Goal: Check status: Check status

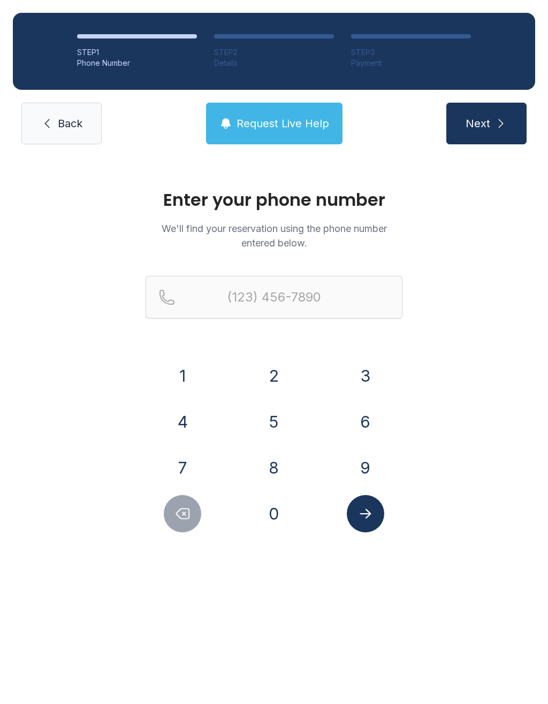
click at [357, 470] on button "9" at bounding box center [365, 467] width 37 height 37
click at [275, 516] on button "0" at bounding box center [273, 513] width 37 height 37
click at [185, 377] on button "1" at bounding box center [182, 375] width 37 height 37
click at [364, 431] on button "6" at bounding box center [365, 421] width 37 height 37
click at [193, 475] on button "7" at bounding box center [182, 467] width 37 height 37
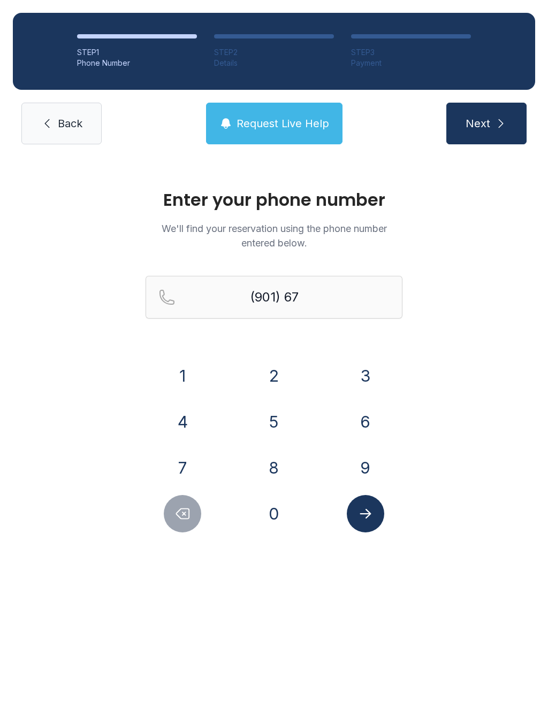
click at [190, 423] on button "4" at bounding box center [182, 421] width 37 height 37
click at [277, 520] on button "0" at bounding box center [273, 513] width 37 height 37
click at [268, 377] on button "2" at bounding box center [273, 375] width 37 height 37
click at [267, 376] on button "2" at bounding box center [273, 375] width 37 height 37
click at [373, 379] on button "3" at bounding box center [365, 375] width 37 height 37
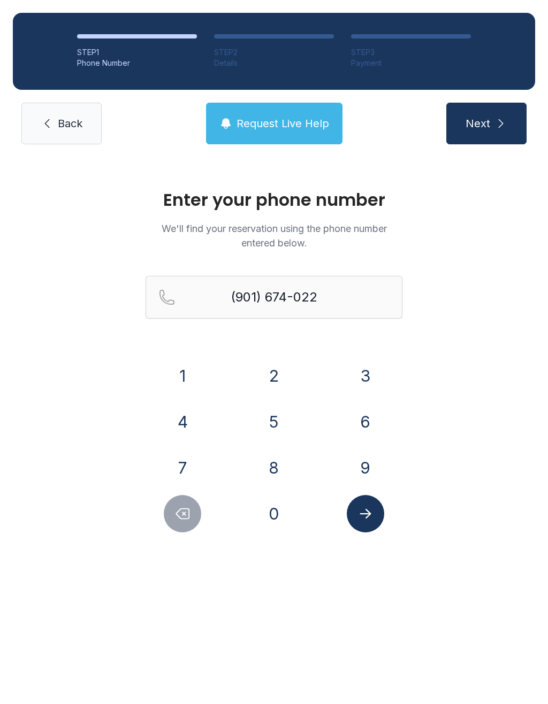
type input "[PHONE_NUMBER]"
click at [367, 514] on icon "Submit lookup form" at bounding box center [364, 514] width 11 height 10
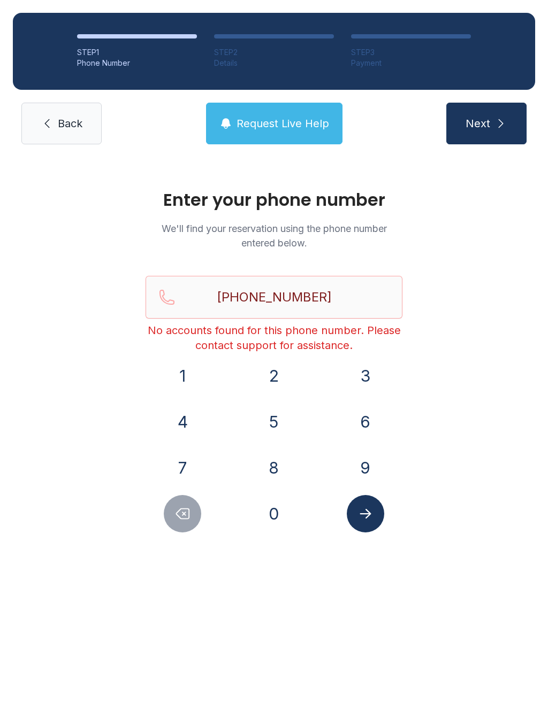
click at [65, 132] on link "Back" at bounding box center [61, 124] width 80 height 42
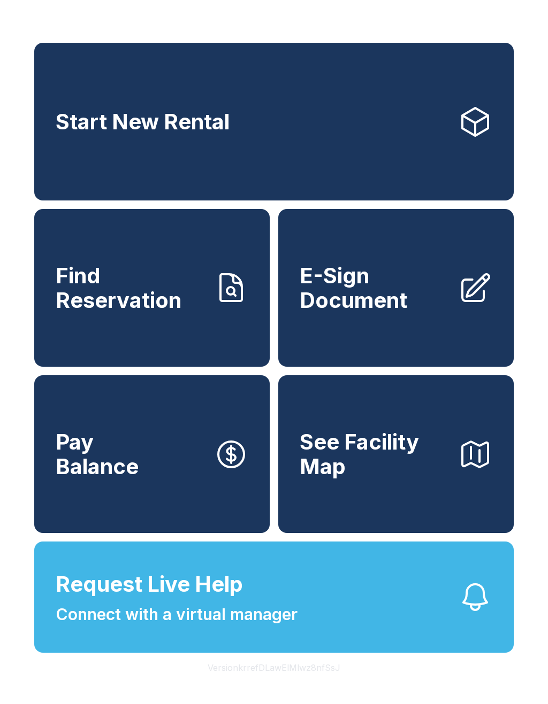
click at [65, 131] on span "Start New Rental" at bounding box center [143, 122] width 174 height 25
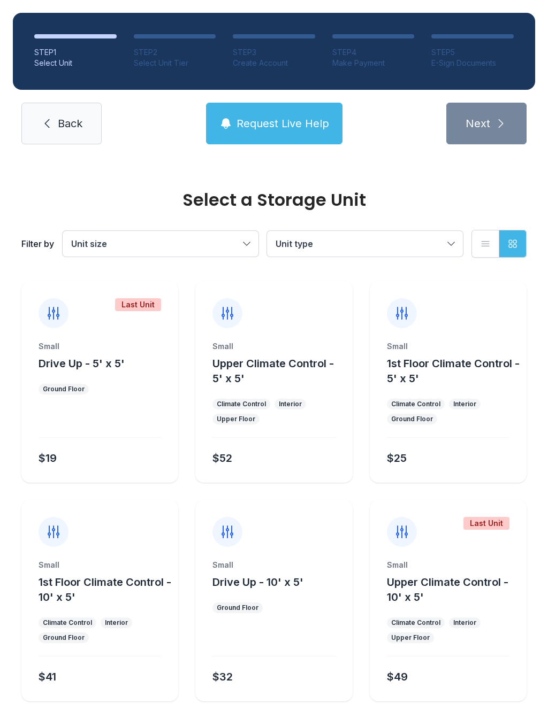
click at [73, 129] on span "Back" at bounding box center [70, 123] width 25 height 15
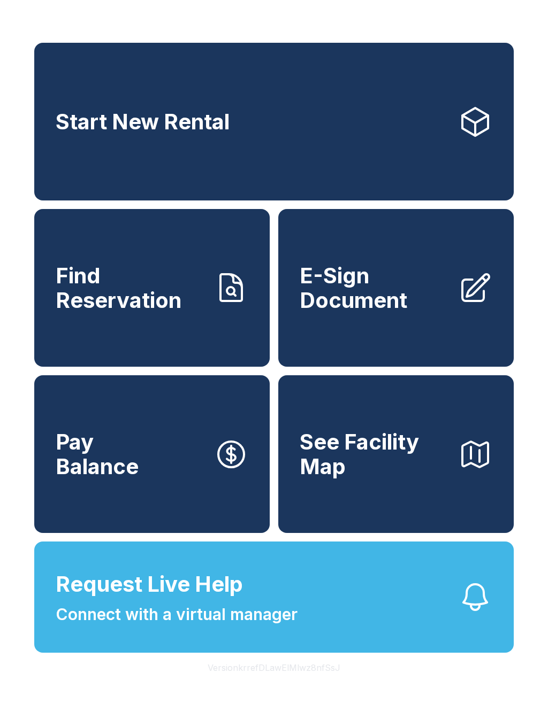
click at [292, 627] on span "Connect with a virtual manager" at bounding box center [177, 615] width 242 height 24
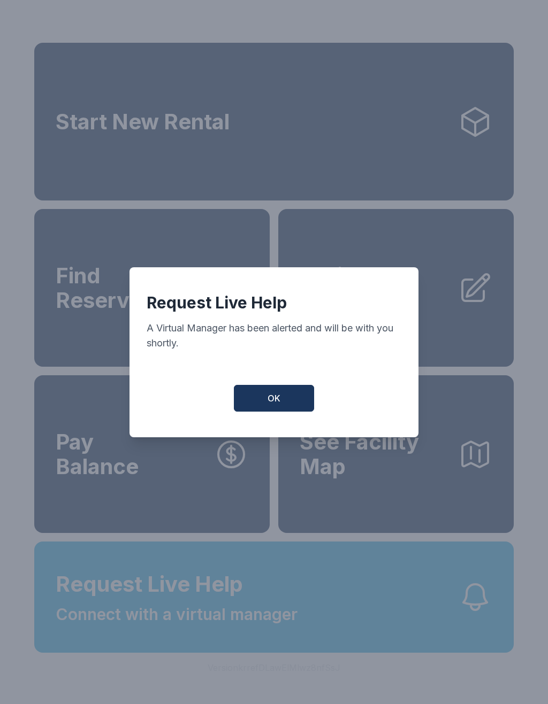
click at [287, 412] on button "OK" at bounding box center [274, 398] width 80 height 27
